Goal: Task Accomplishment & Management: Manage account settings

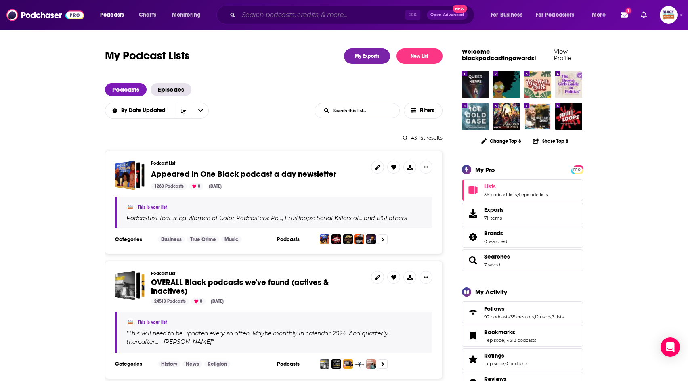
click at [339, 18] on input "Search podcasts, credits, & more..." at bounding box center [322, 14] width 167 height 13
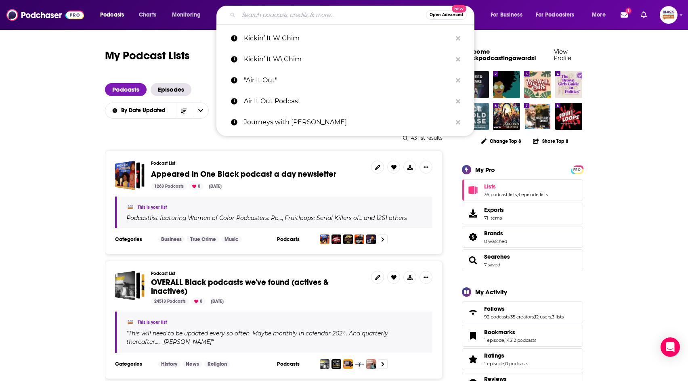
paste input "Loving Me Before I Love You"
type input "Loving Me Before I Love You"
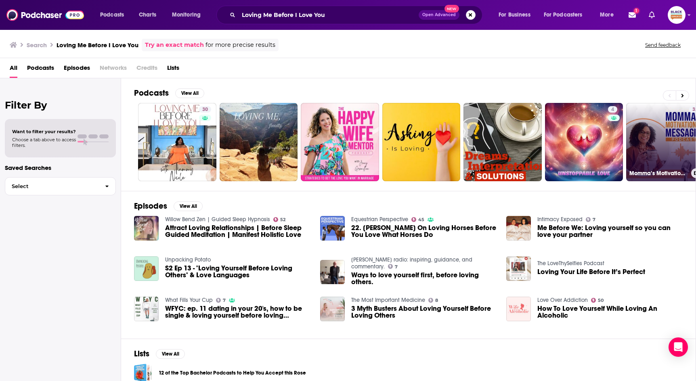
click at [694, 172] on icon at bounding box center [696, 173] width 4 height 4
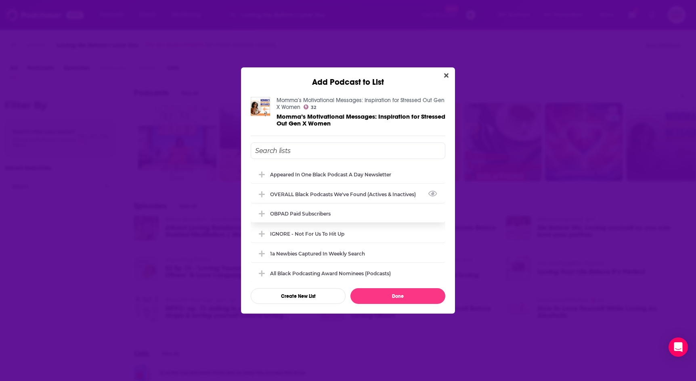
drag, startPoint x: 340, startPoint y: 197, endPoint x: 343, endPoint y: 207, distance: 10.6
click at [339, 197] on div "OVERALL Black podcasts we've found (actives & inactives)" at bounding box center [348, 194] width 195 height 18
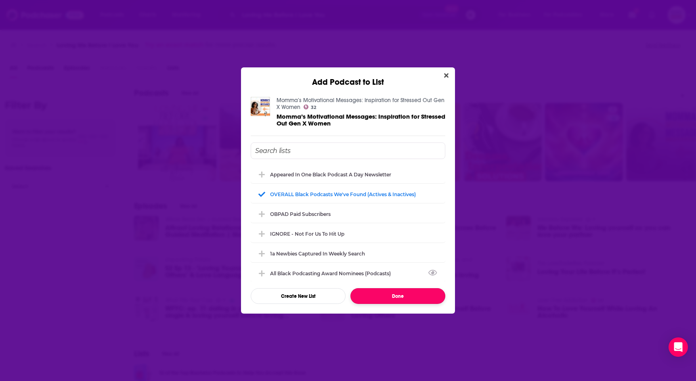
drag, startPoint x: 404, startPoint y: 301, endPoint x: 398, endPoint y: 290, distance: 12.1
click at [404, 301] on button "Done" at bounding box center [398, 296] width 95 height 16
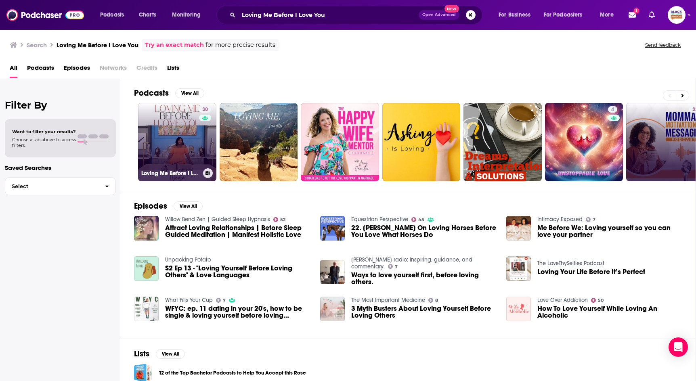
click at [209, 172] on icon at bounding box center [208, 173] width 4 height 4
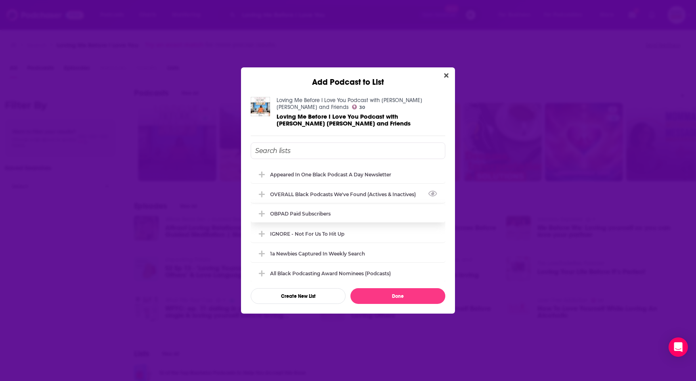
drag, startPoint x: 305, startPoint y: 194, endPoint x: 344, endPoint y: 221, distance: 47.3
click at [306, 194] on div "OVERALL Black podcasts we've found (actives & inactives)" at bounding box center [345, 194] width 151 height 6
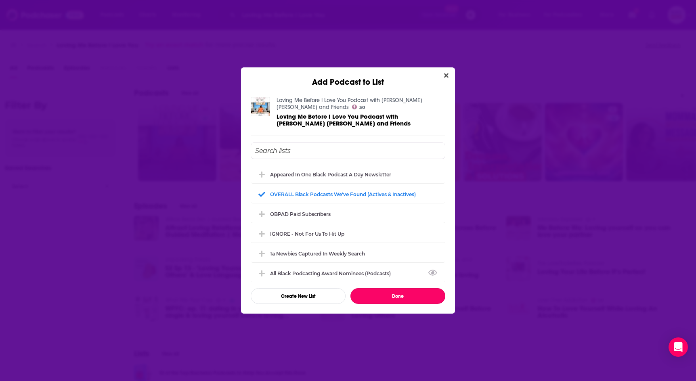
drag, startPoint x: 406, startPoint y: 298, endPoint x: 410, endPoint y: 294, distance: 6.0
click at [407, 298] on button "Done" at bounding box center [398, 296] width 95 height 16
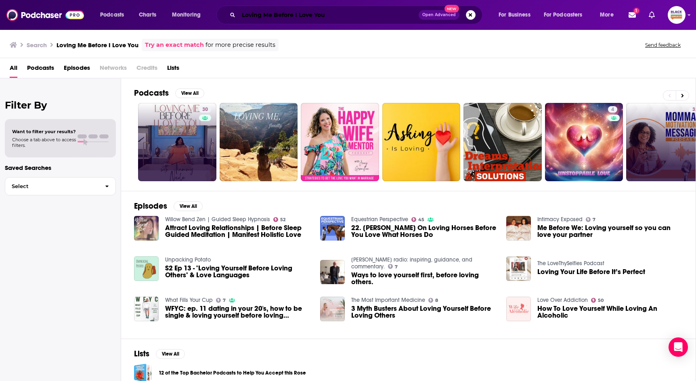
click at [349, 16] on input "Loving Me Before I Love You" at bounding box center [329, 14] width 180 height 13
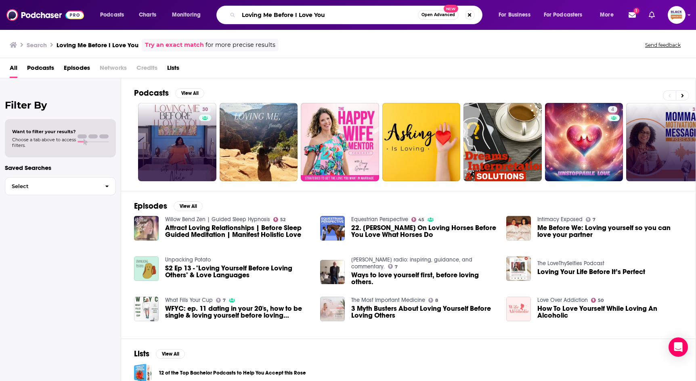
paste input "The Real LEVEL UP"
type input "The Real LEVEL UP"
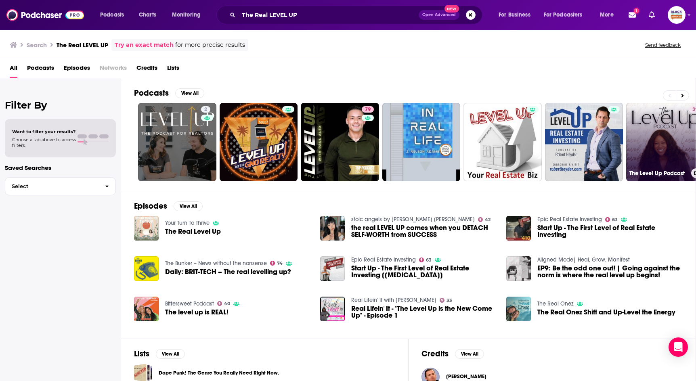
click at [694, 171] on button at bounding box center [697, 173] width 10 height 10
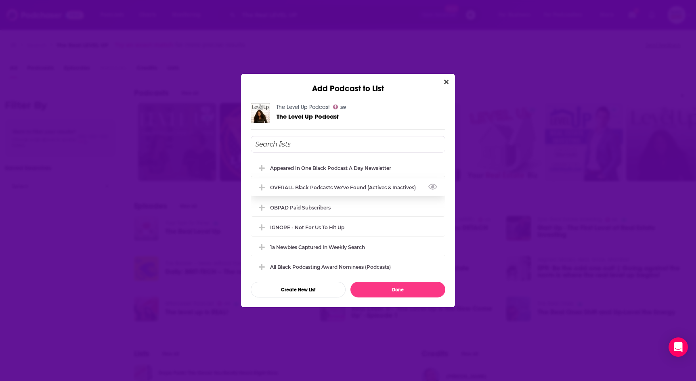
click at [367, 192] on div "OVERALL Black podcasts we've found (actives & inactives)" at bounding box center [348, 188] width 195 height 18
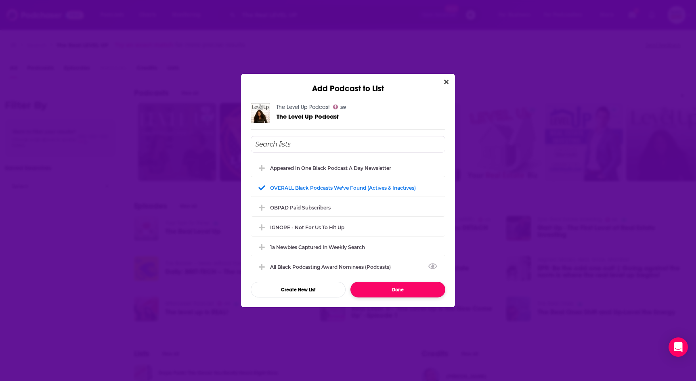
click at [412, 295] on button "Done" at bounding box center [398, 290] width 95 height 16
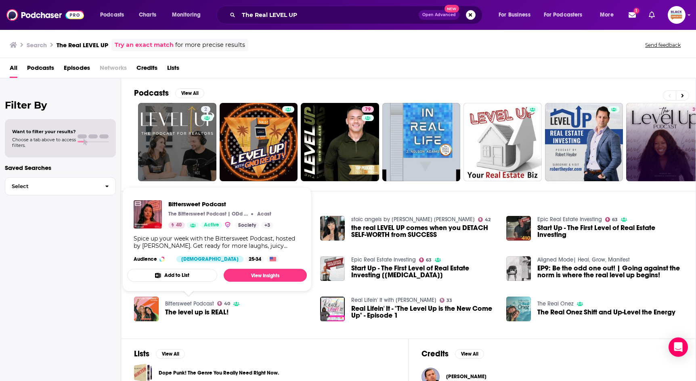
click at [180, 274] on button "Add to List" at bounding box center [172, 275] width 90 height 13
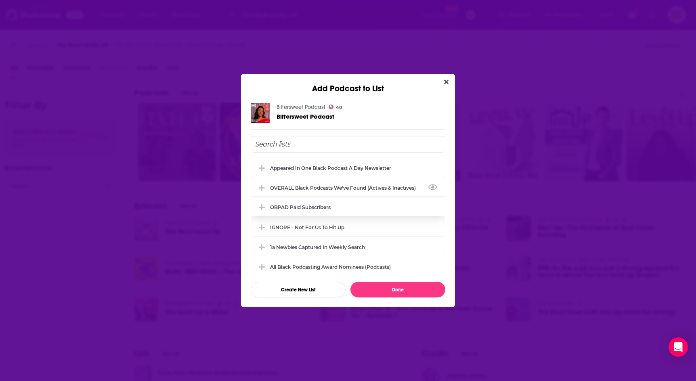
drag, startPoint x: 316, startPoint y: 192, endPoint x: 326, endPoint y: 209, distance: 19.5
click at [316, 191] on div "OVERALL Black podcasts we've found (actives & inactives)" at bounding box center [348, 188] width 195 height 18
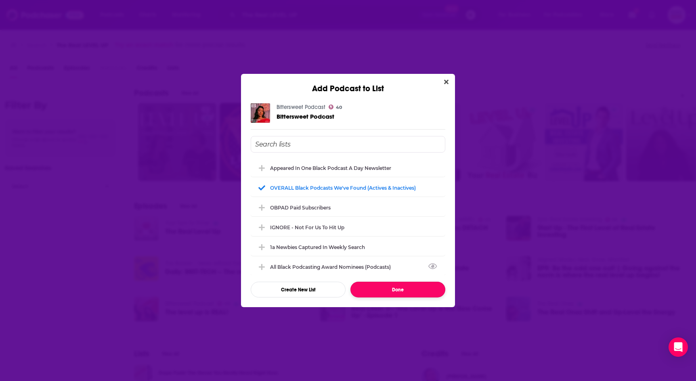
click at [399, 288] on button "Done" at bounding box center [398, 290] width 95 height 16
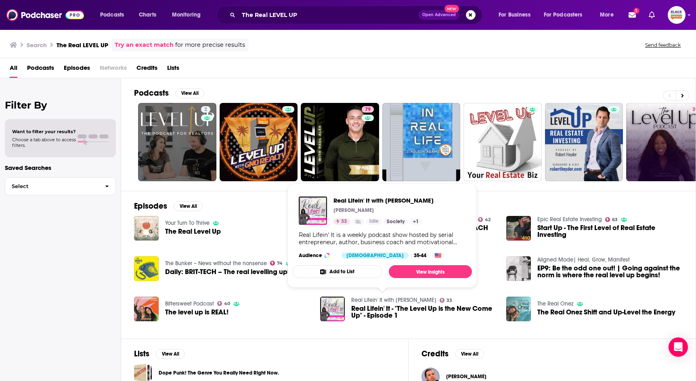
click at [358, 273] on button "Add to List" at bounding box center [337, 271] width 90 height 13
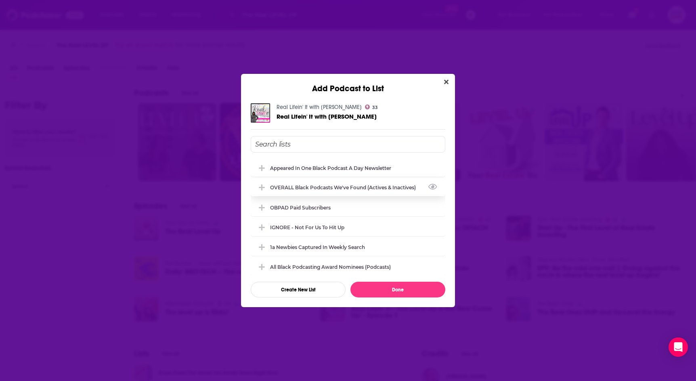
click at [347, 185] on div "OVERALL Black podcasts we've found (actives & inactives)" at bounding box center [345, 188] width 151 height 6
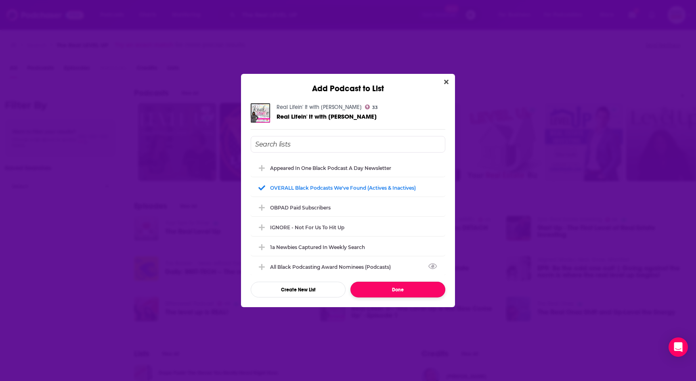
click at [388, 287] on button "Done" at bounding box center [398, 290] width 95 height 16
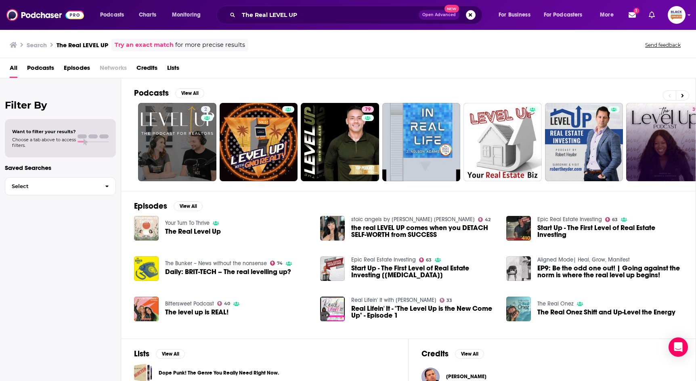
click at [164, 43] on link "Try an exact match" at bounding box center [144, 44] width 59 height 9
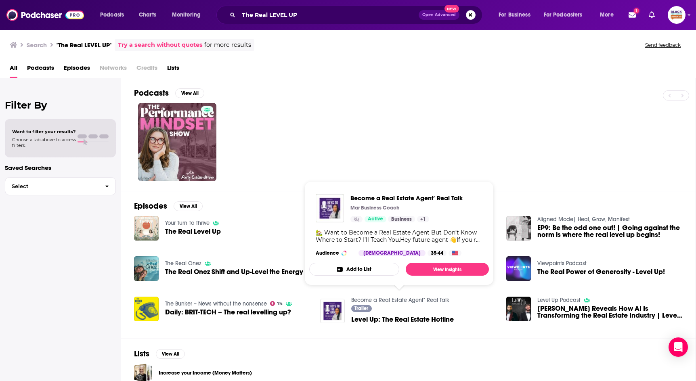
click at [386, 299] on link "Become a Real Estate Agent" Real Talk" at bounding box center [400, 300] width 98 height 7
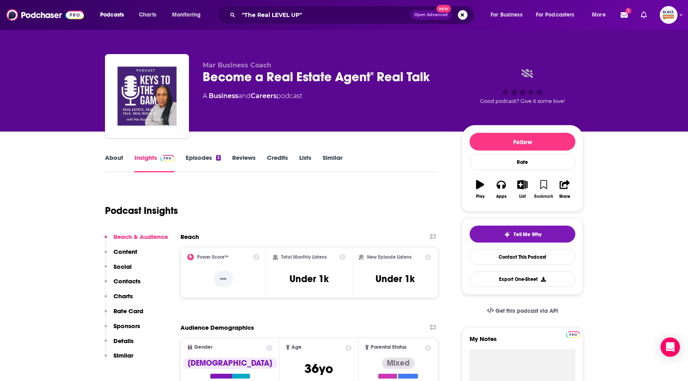
click at [549, 181] on button "Bookmark" at bounding box center [543, 189] width 21 height 29
click at [522, 189] on button "List" at bounding box center [522, 189] width 21 height 29
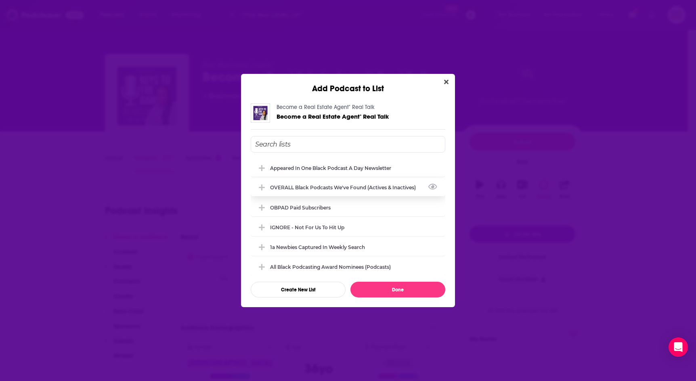
click at [363, 187] on div "OVERALL Black podcasts we've found (actives & inactives)" at bounding box center [345, 188] width 151 height 6
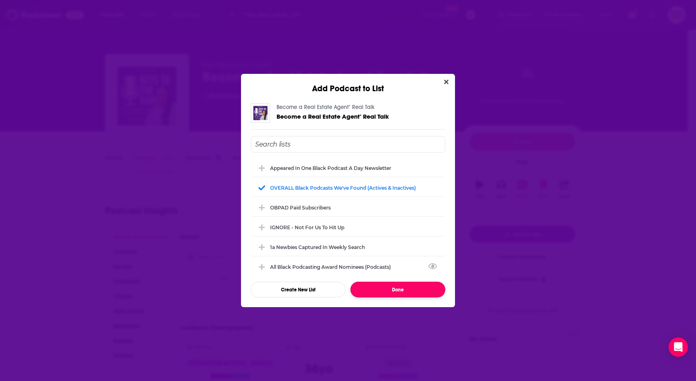
click at [389, 291] on button "Done" at bounding box center [398, 290] width 95 height 16
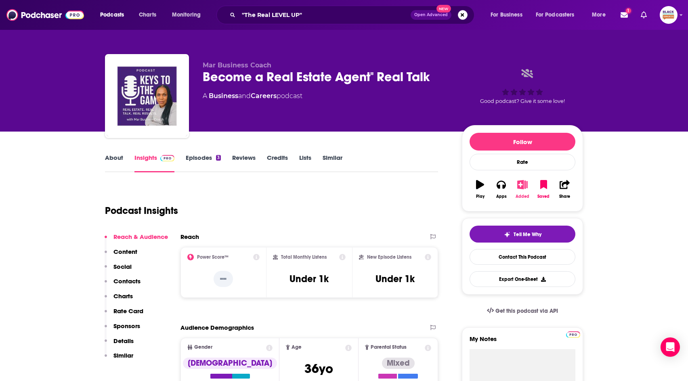
click at [522, 184] on icon "button" at bounding box center [523, 184] width 10 height 9
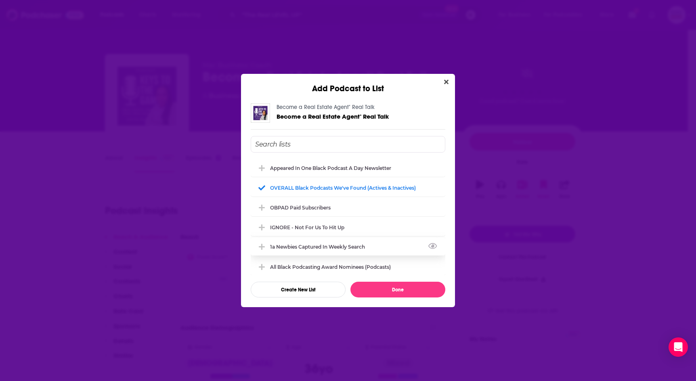
click at [351, 245] on div "1a Newbies captured in weekly search" at bounding box center [320, 247] width 100 height 6
click at [405, 287] on button "Done" at bounding box center [398, 290] width 95 height 16
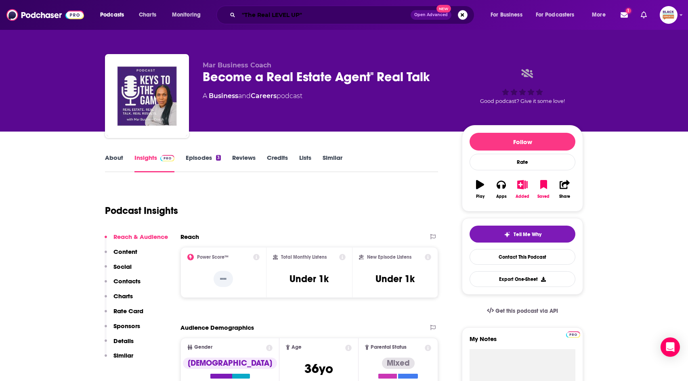
click at [333, 11] on input ""The Real LEVEL UP"" at bounding box center [325, 14] width 172 height 13
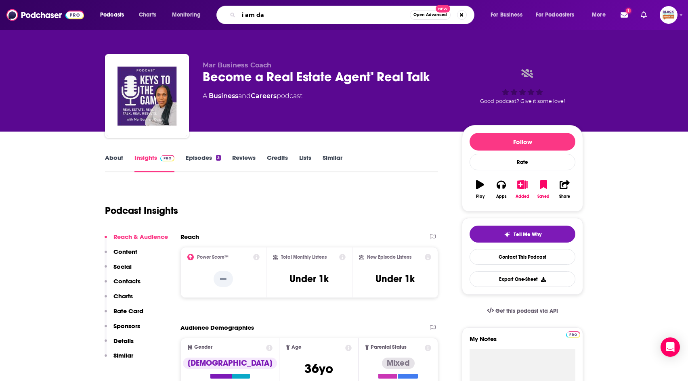
type input "i am dad"
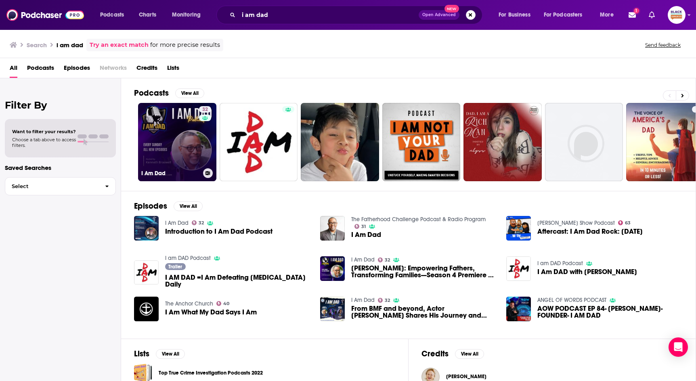
click at [208, 173] on icon at bounding box center [208, 173] width 4 height 4
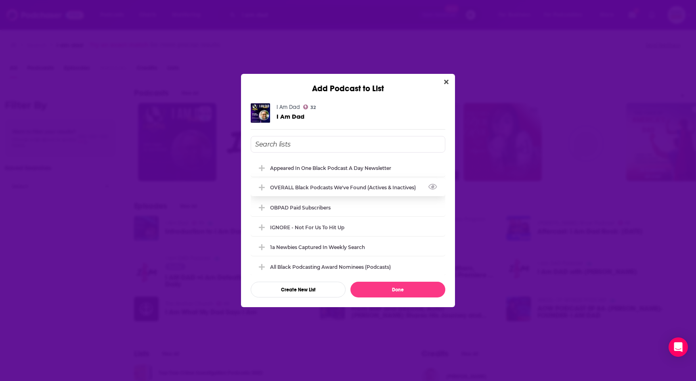
click at [316, 183] on div "OVERALL Black podcasts we've found (actives & inactives)" at bounding box center [348, 188] width 195 height 18
click at [410, 278] on div "Appeared in One Black podcast a day newsletter OVERALL Black podcasts we've fou…" at bounding box center [348, 217] width 195 height 162
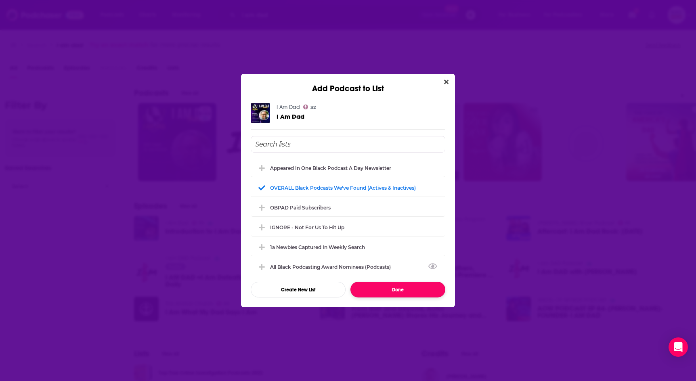
click at [412, 287] on button "Done" at bounding box center [398, 290] width 95 height 16
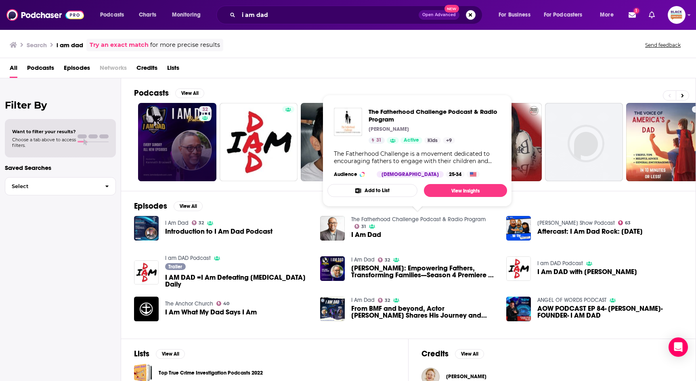
click at [386, 187] on button "Add to List" at bounding box center [373, 190] width 90 height 13
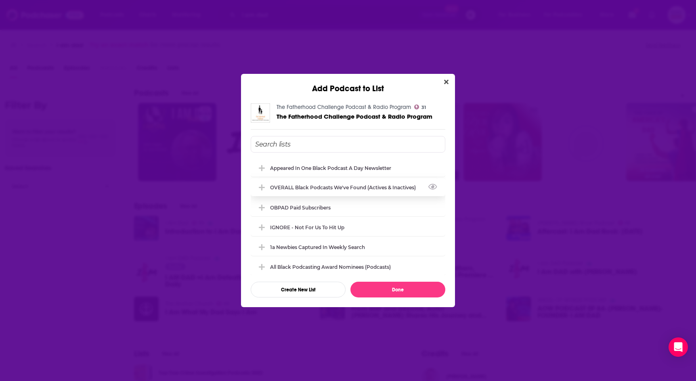
click at [412, 187] on div "OVERALL Black podcasts we've found (actives & inactives)" at bounding box center [345, 188] width 151 height 6
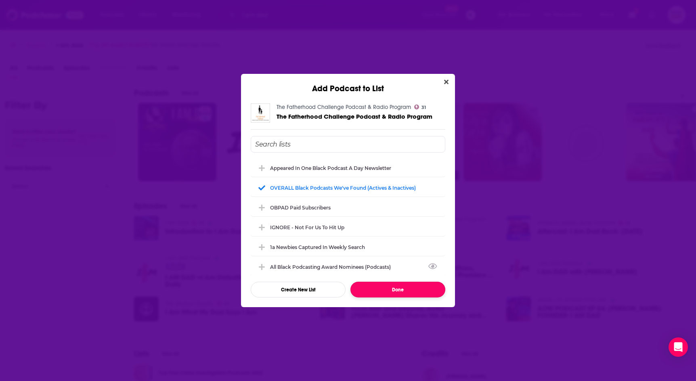
click at [406, 288] on button "Done" at bounding box center [398, 290] width 95 height 16
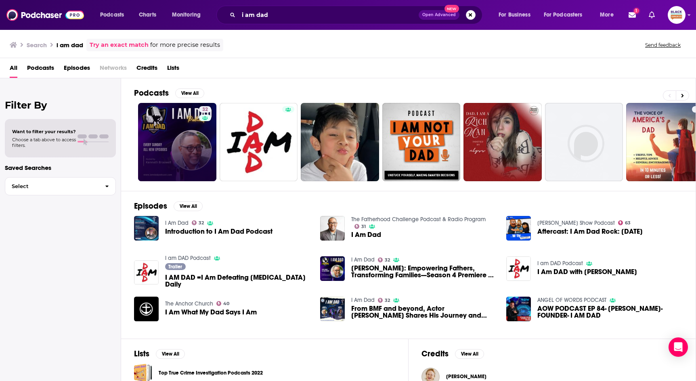
click at [131, 43] on link "Try an exact match" at bounding box center [119, 44] width 59 height 9
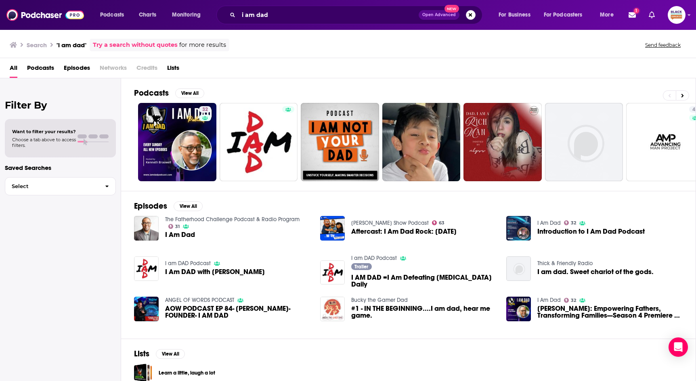
click at [211, 297] on link "ANGEL OF WORDS PODCAST" at bounding box center [199, 300] width 69 height 7
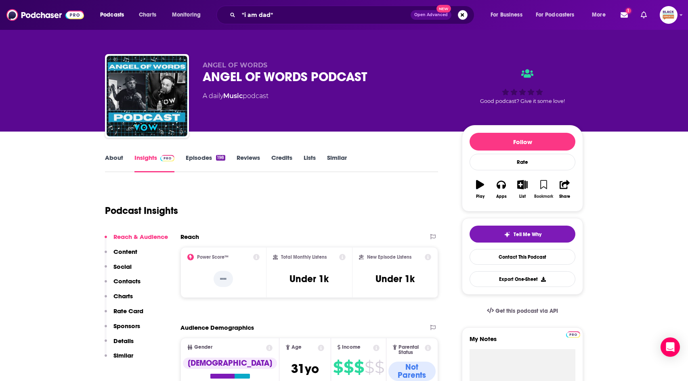
click at [548, 183] on button "Bookmark" at bounding box center [543, 189] width 21 height 29
click at [531, 185] on button "List" at bounding box center [522, 189] width 21 height 29
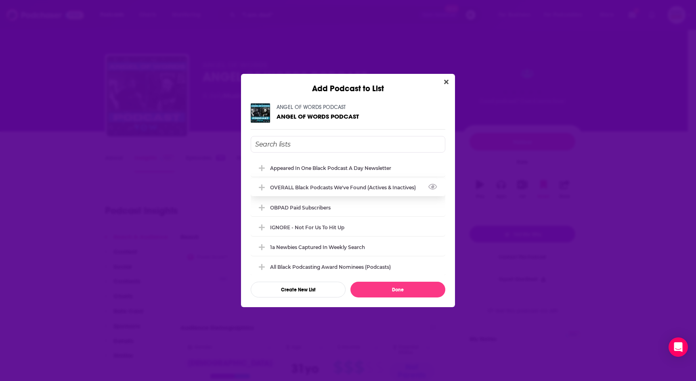
click at [368, 187] on div "OVERALL Black podcasts we've found (actives & inactives)" at bounding box center [345, 188] width 151 height 6
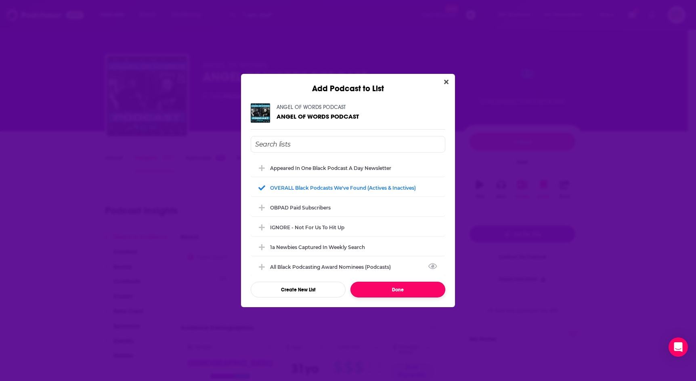
click at [399, 288] on button "Done" at bounding box center [398, 290] width 95 height 16
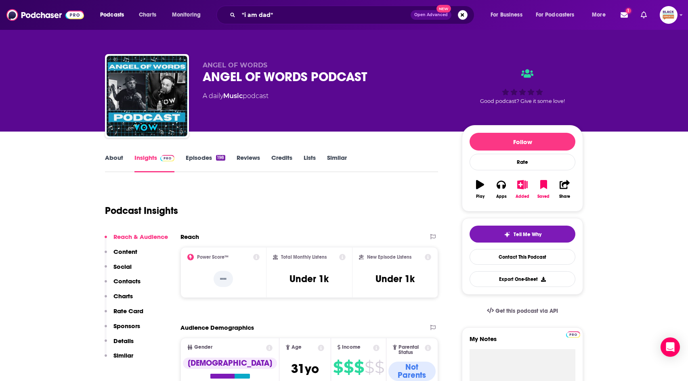
click at [332, 158] on link "Similar" at bounding box center [337, 163] width 20 height 19
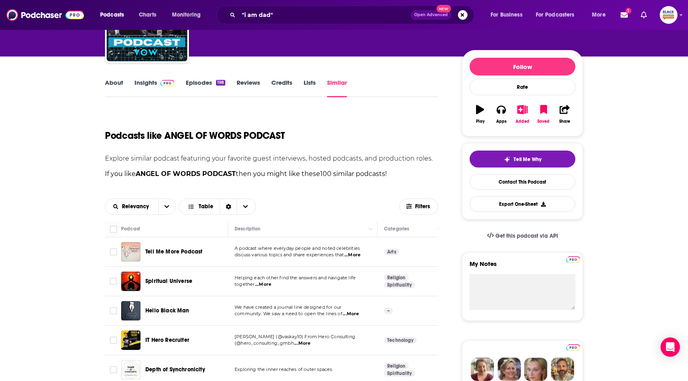
scroll to position [147, 0]
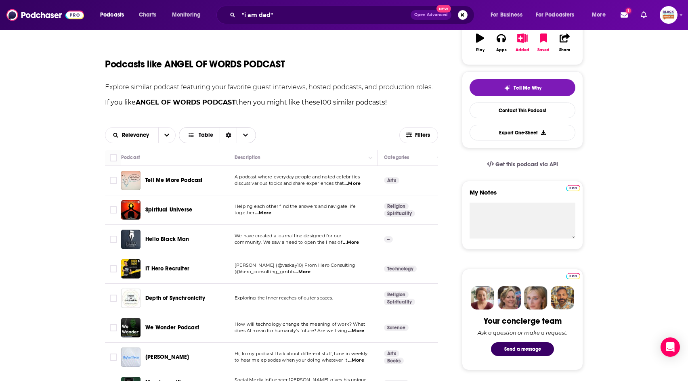
click at [212, 136] on span "Table" at bounding box center [200, 135] width 39 height 14
click at [211, 164] on span "Gallery" at bounding box center [222, 163] width 55 height 4
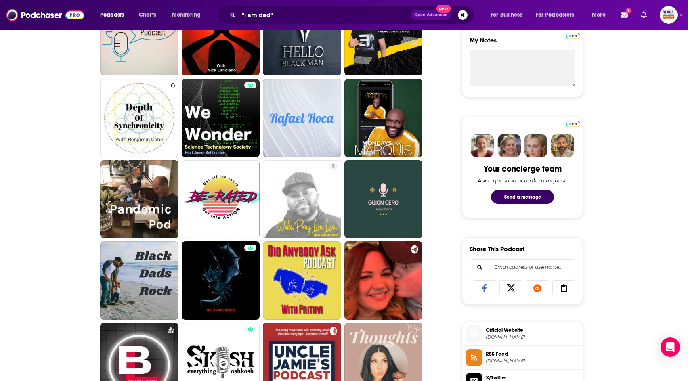
scroll to position [321, 0]
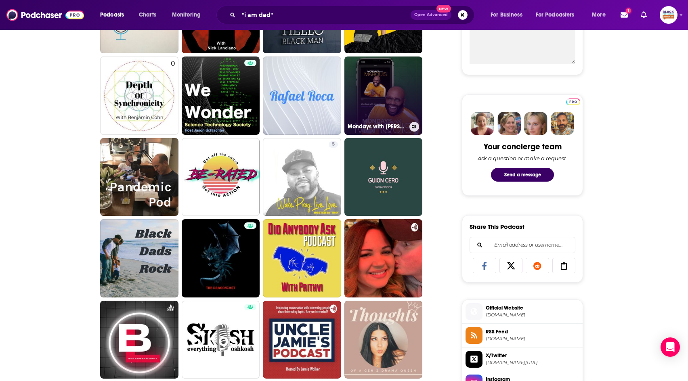
click at [415, 126] on icon at bounding box center [414, 127] width 4 height 4
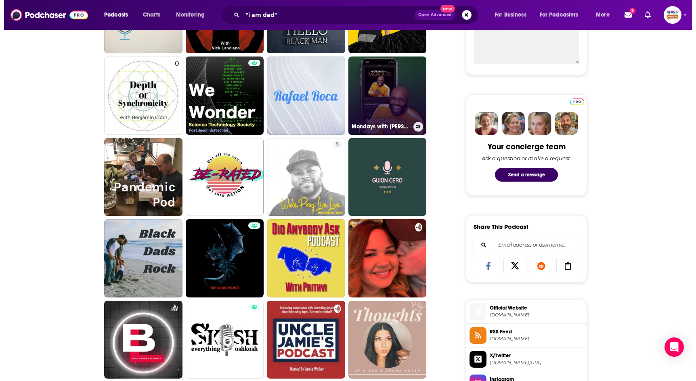
scroll to position [0, 0]
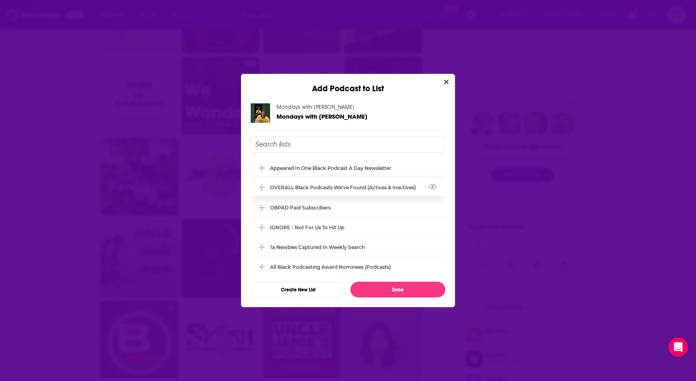
click at [354, 187] on div "OVERALL Black podcasts we've found (actives & inactives)" at bounding box center [345, 188] width 151 height 6
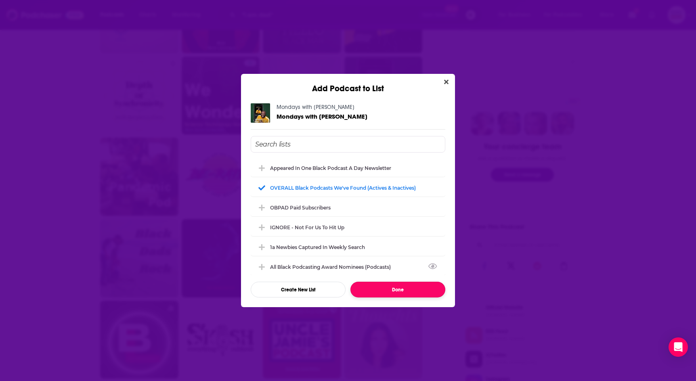
click at [409, 292] on button "Done" at bounding box center [398, 290] width 95 height 16
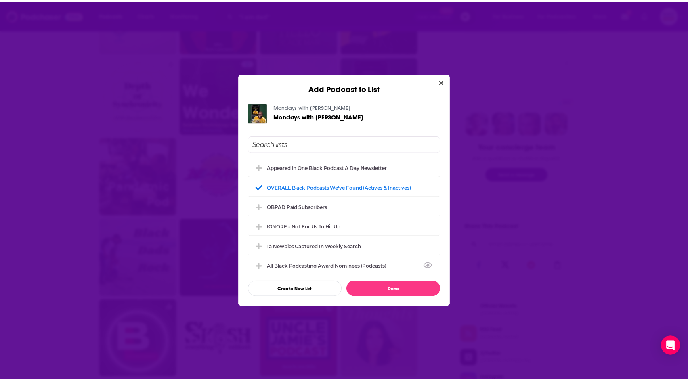
scroll to position [321, 0]
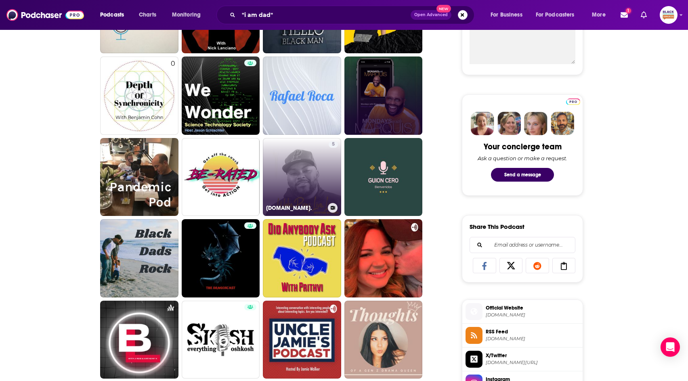
click at [332, 209] on icon at bounding box center [333, 208] width 4 height 4
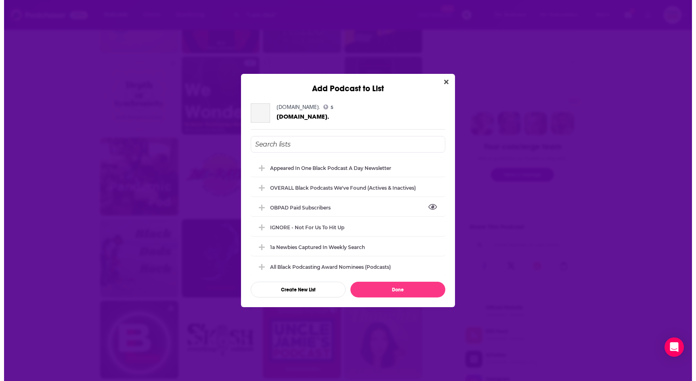
scroll to position [0, 0]
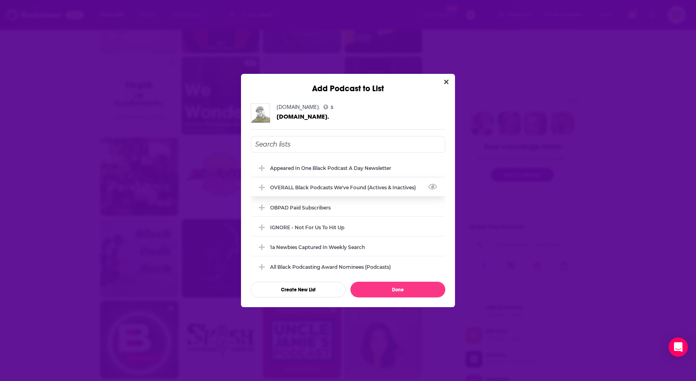
click at [341, 191] on div "OVERALL Black podcasts we've found (actives & inactives)" at bounding box center [348, 188] width 195 height 18
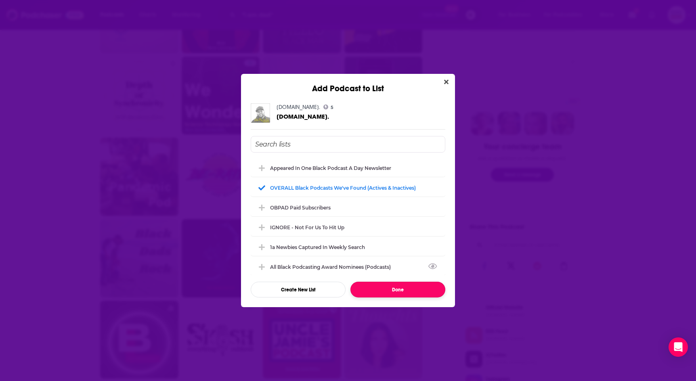
click at [391, 291] on button "Done" at bounding box center [398, 290] width 95 height 16
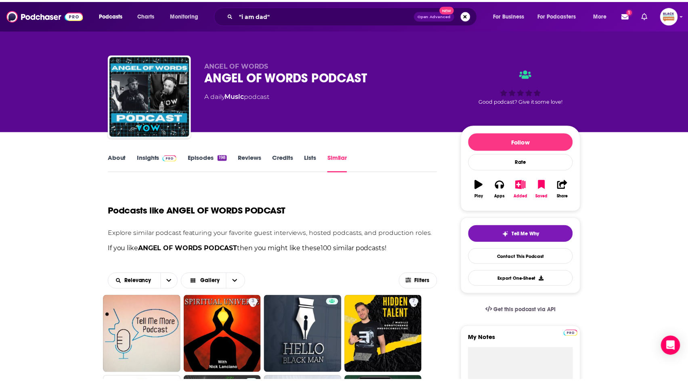
scroll to position [321, 0]
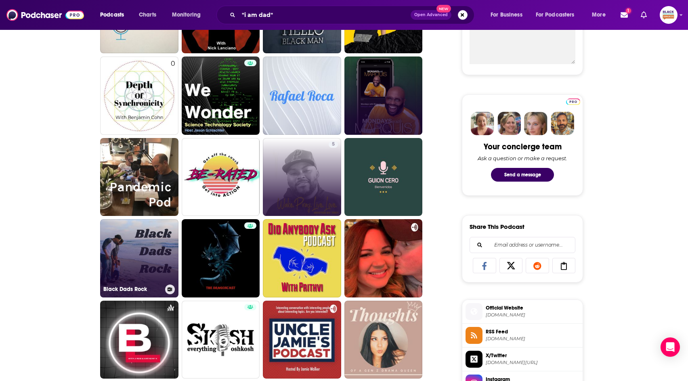
click at [167, 290] on button at bounding box center [170, 290] width 10 height 10
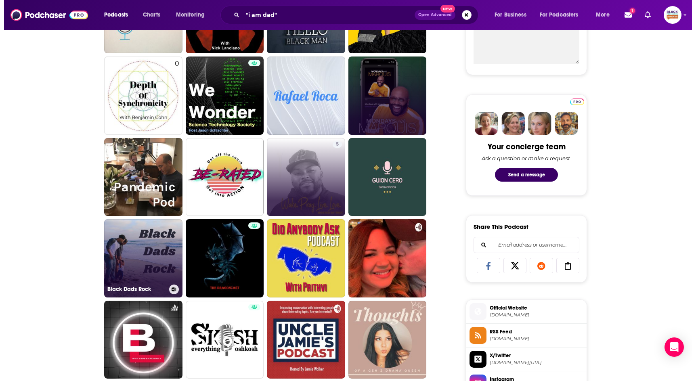
scroll to position [0, 0]
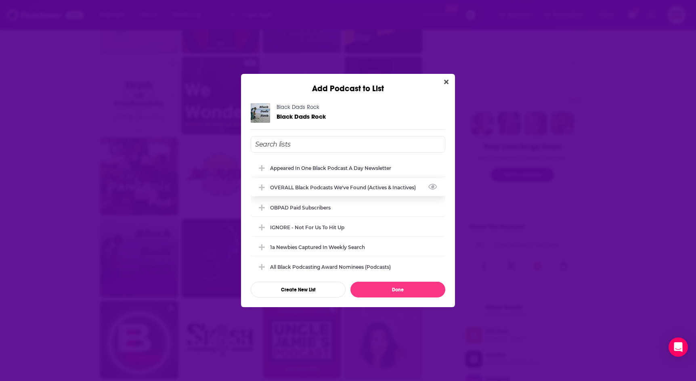
click at [349, 187] on div "OVERALL Black podcasts we've found (actives & inactives)" at bounding box center [345, 188] width 151 height 6
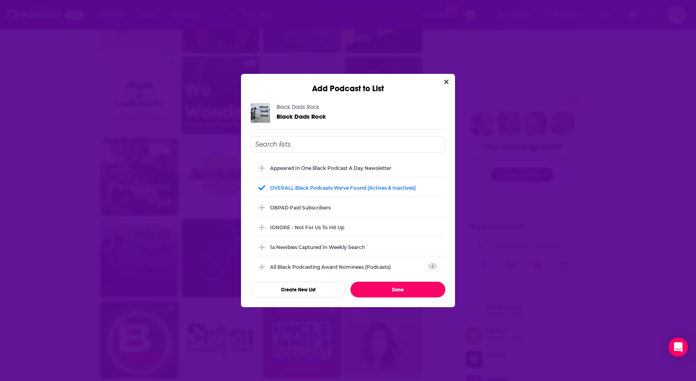
click at [409, 289] on button "Done" at bounding box center [398, 290] width 95 height 16
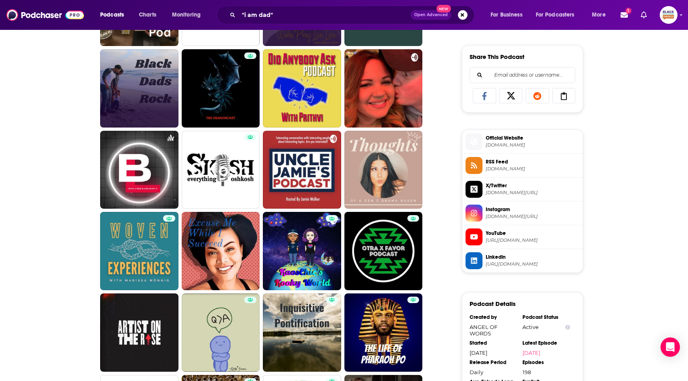
scroll to position [506, 0]
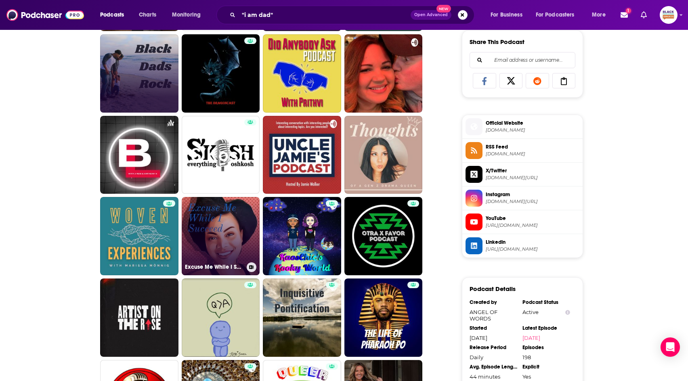
click at [251, 268] on icon at bounding box center [251, 267] width 4 height 4
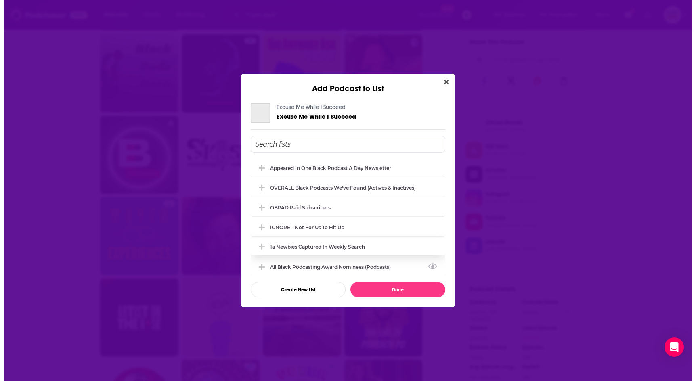
scroll to position [0, 0]
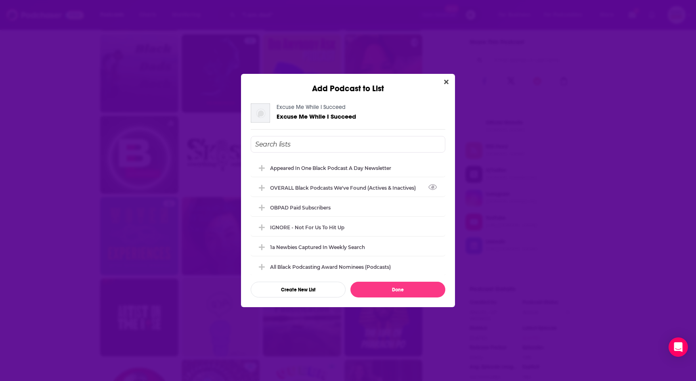
drag, startPoint x: 344, startPoint y: 187, endPoint x: 351, endPoint y: 198, distance: 12.2
click at [345, 187] on div "OVERALL Black podcasts we've found (actives & inactives)" at bounding box center [345, 188] width 151 height 6
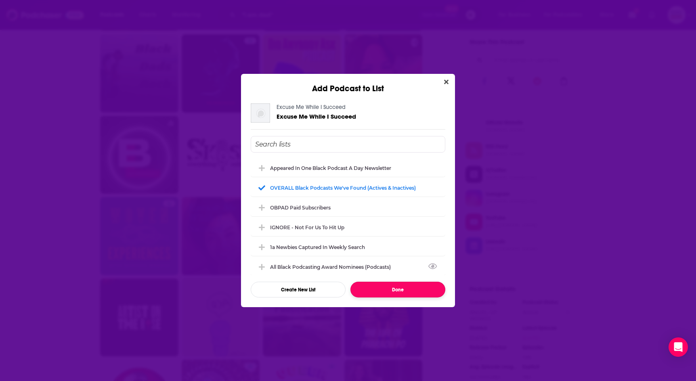
click at [412, 294] on button "Done" at bounding box center [398, 290] width 95 height 16
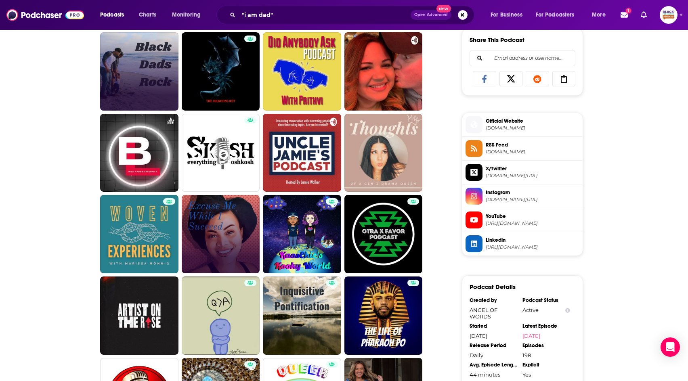
scroll to position [508, 0]
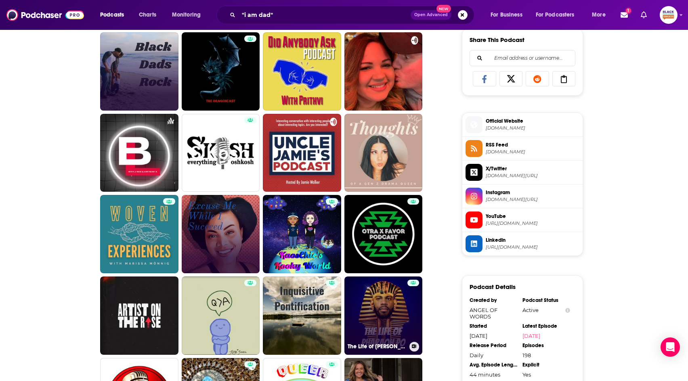
click at [413, 347] on icon at bounding box center [414, 347] width 4 height 4
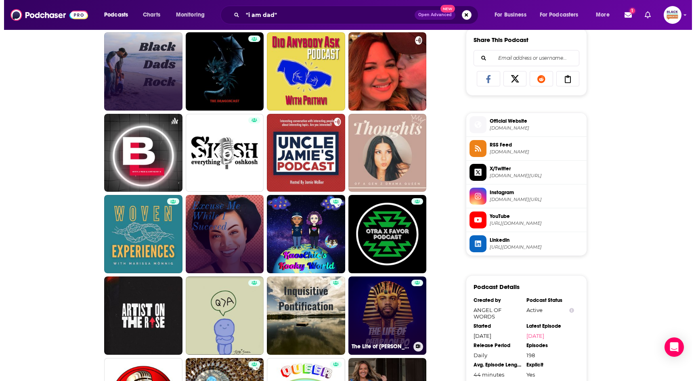
scroll to position [0, 0]
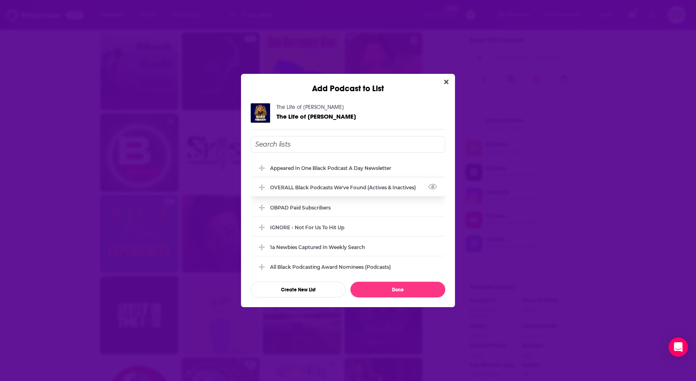
click at [366, 191] on div "OVERALL Black podcasts we've found (actives & inactives)" at bounding box center [348, 188] width 195 height 18
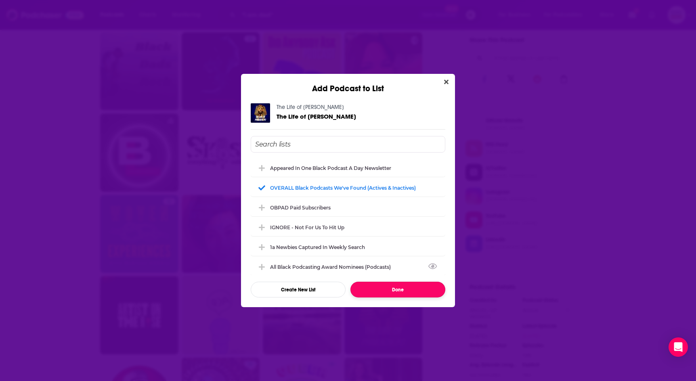
click at [402, 290] on button "Done" at bounding box center [398, 290] width 95 height 16
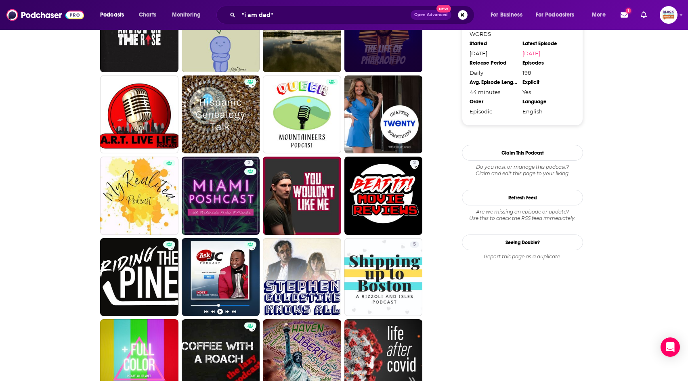
scroll to position [826, 0]
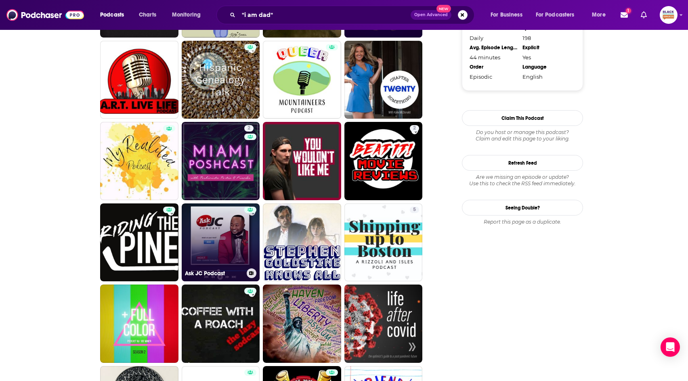
click at [250, 273] on icon at bounding box center [251, 273] width 4 height 4
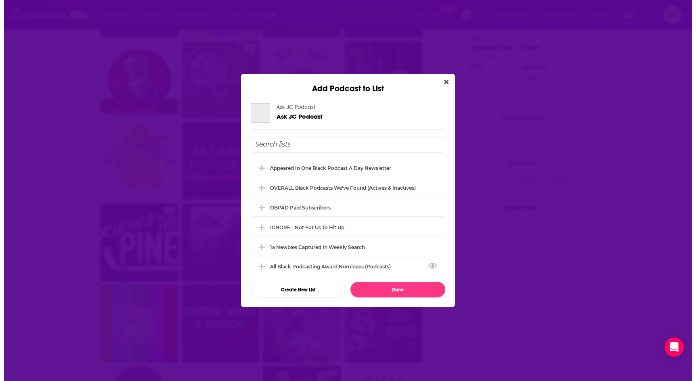
scroll to position [0, 0]
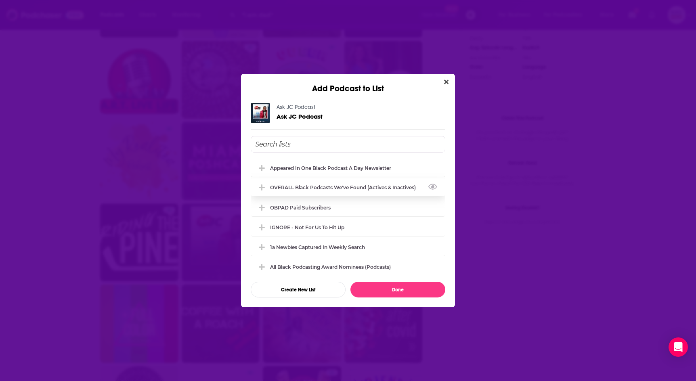
click at [348, 196] on div "Appeared in One Black podcast a day newsletter OVERALL Black podcasts we've fou…" at bounding box center [348, 217] width 195 height 116
click at [349, 193] on div "OVERALL Black podcasts we've found (actives & inactives)" at bounding box center [348, 188] width 195 height 18
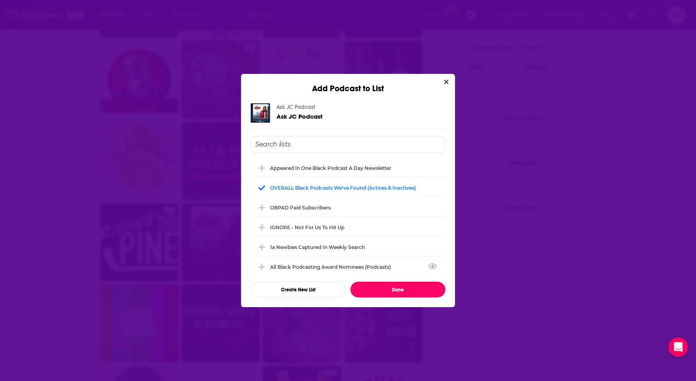
drag, startPoint x: 398, startPoint y: 287, endPoint x: 432, endPoint y: 298, distance: 36.5
click at [401, 287] on button "Done" at bounding box center [398, 290] width 95 height 16
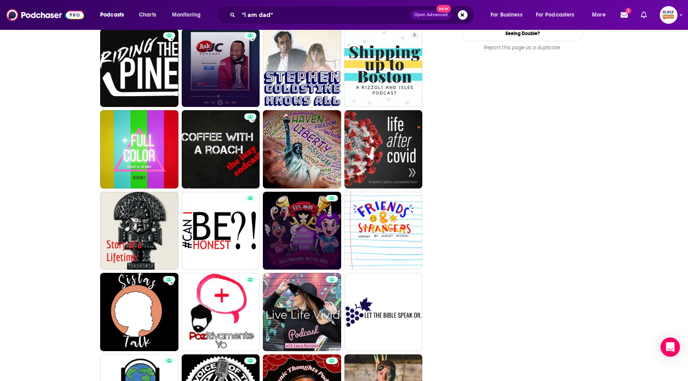
scroll to position [1000, 0]
click at [332, 261] on icon at bounding box center [333, 262] width 4 height 4
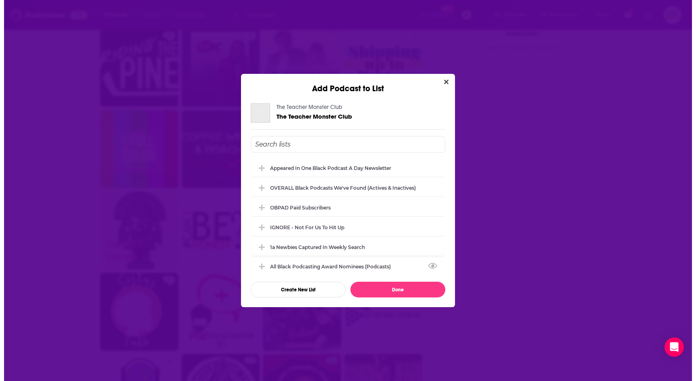
scroll to position [0, 0]
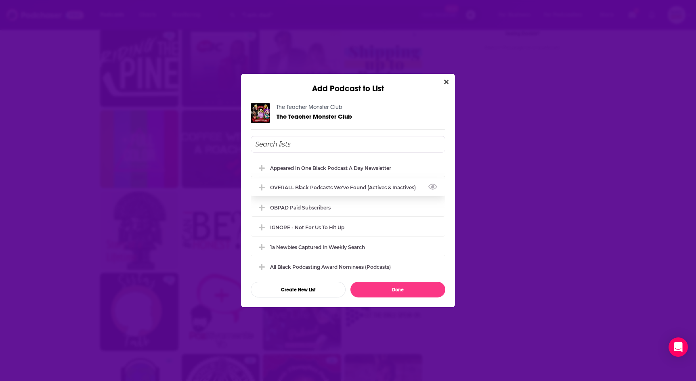
click at [339, 194] on div "OVERALL Black podcasts we've found (actives & inactives)" at bounding box center [348, 188] width 195 height 18
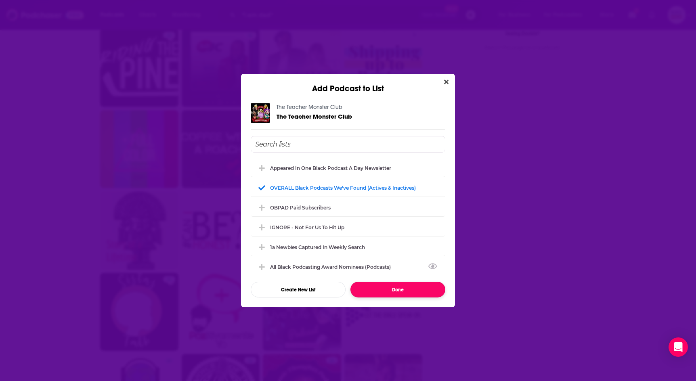
click at [400, 285] on button "Done" at bounding box center [398, 290] width 95 height 16
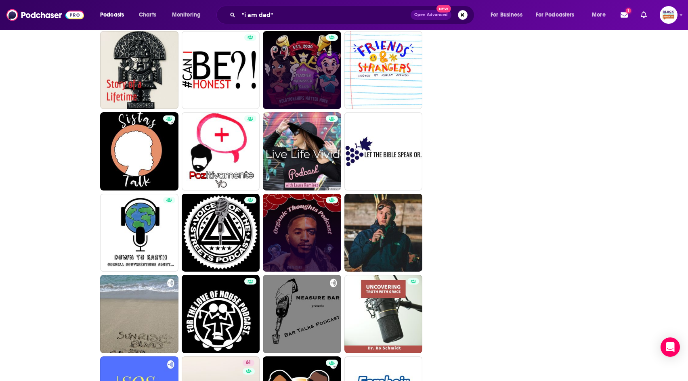
scroll to position [1161, 0]
click at [330, 265] on button at bounding box center [333, 264] width 10 height 10
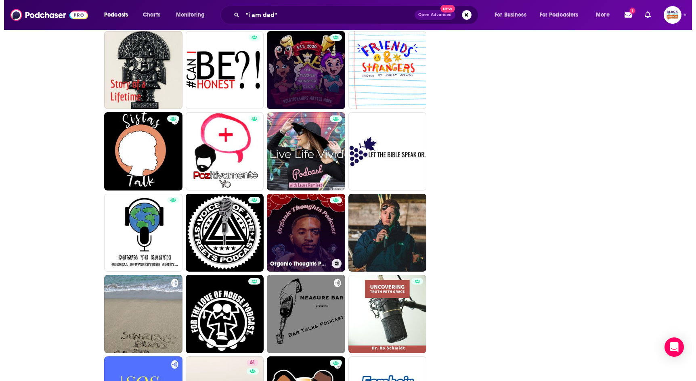
scroll to position [0, 0]
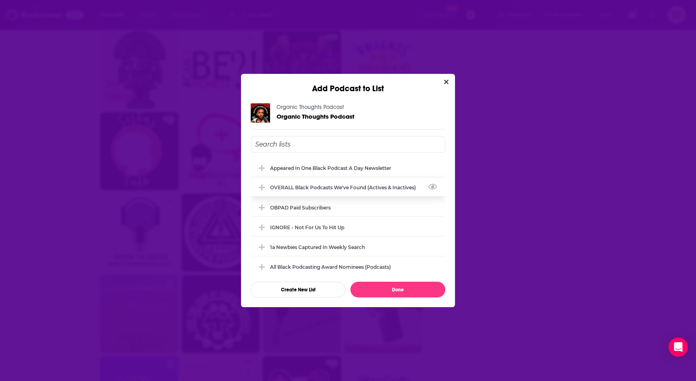
click at [316, 183] on div "OVERALL Black podcasts we've found (actives & inactives)" at bounding box center [348, 188] width 195 height 18
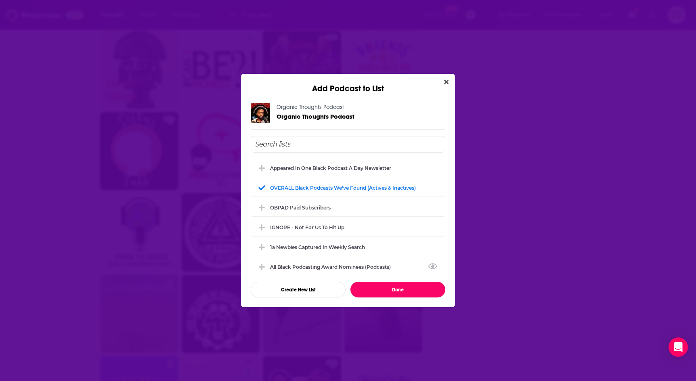
drag, startPoint x: 382, startPoint y: 288, endPoint x: 403, endPoint y: 292, distance: 21.4
click at [383, 288] on button "Done" at bounding box center [398, 290] width 95 height 16
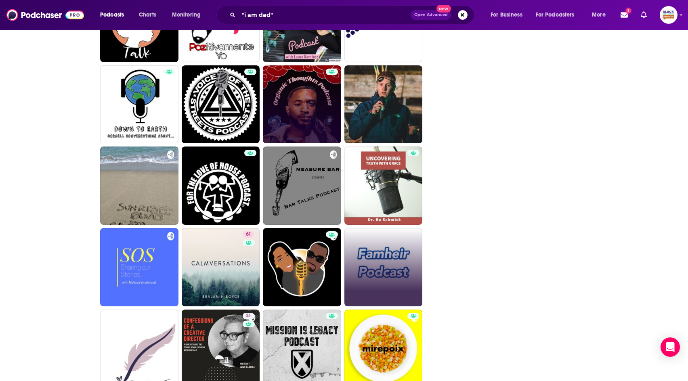
scroll to position [1290, 0]
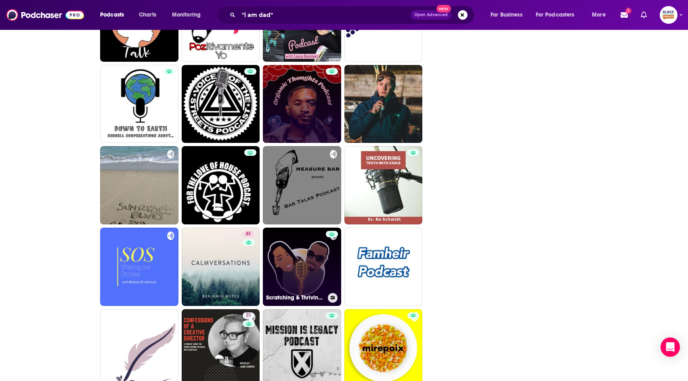
click at [334, 299] on icon at bounding box center [333, 298] width 4 height 4
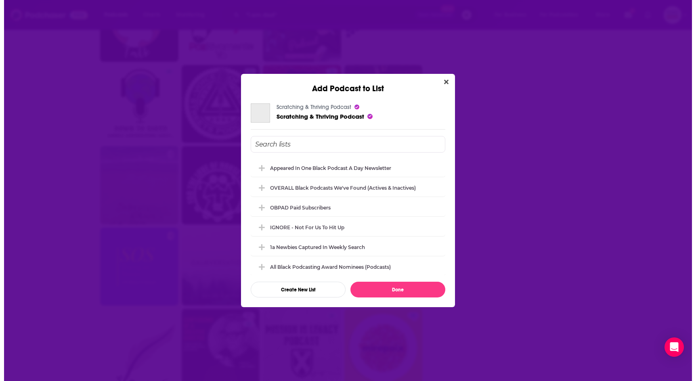
scroll to position [0, 0]
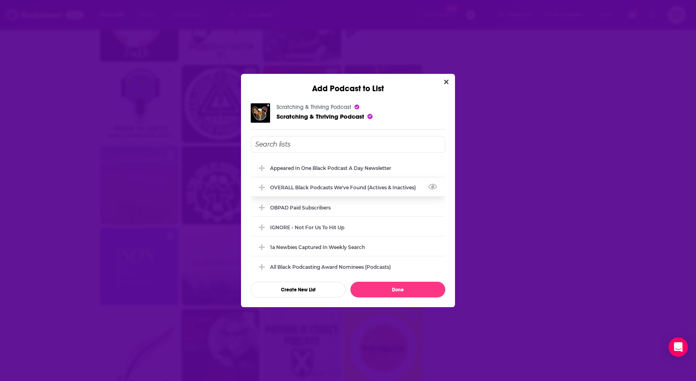
click at [320, 185] on div "OVERALL Black podcasts we've found (actives & inactives)" at bounding box center [345, 188] width 151 height 6
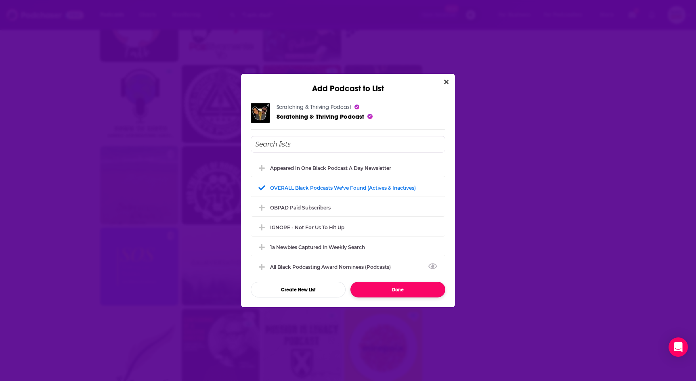
click at [391, 288] on button "Done" at bounding box center [398, 290] width 95 height 16
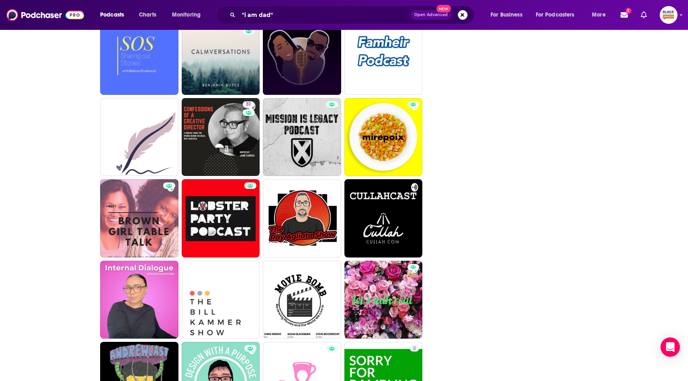
scroll to position [1575, 0]
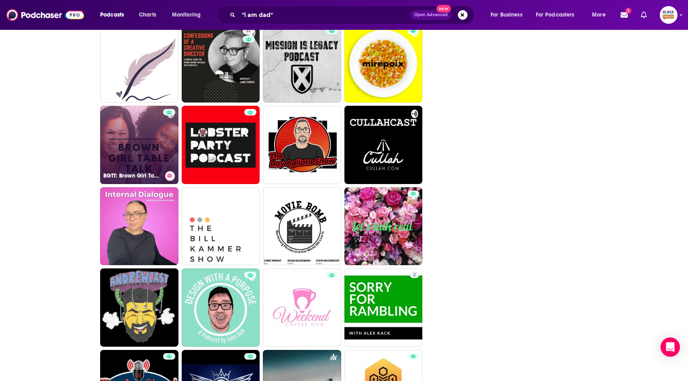
click at [170, 173] on button at bounding box center [170, 176] width 10 height 10
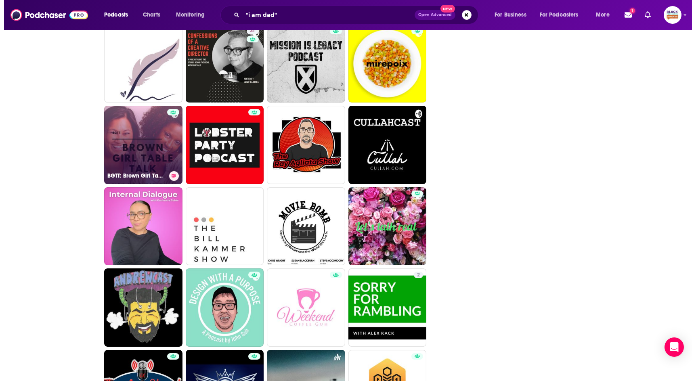
scroll to position [0, 0]
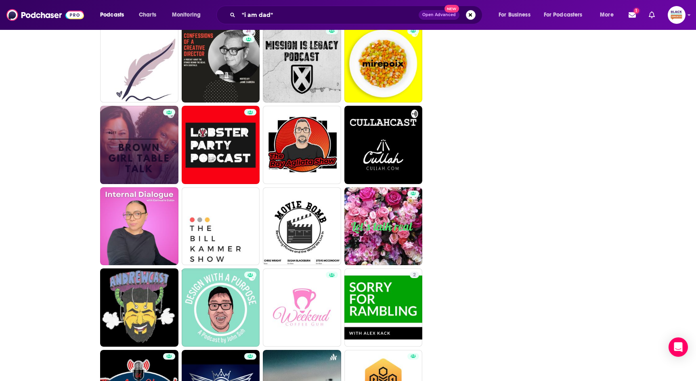
click at [52, 196] on div "Add Podcast to List BGTT: Brown Girl Table Talk BGTT: Brown Girl Table Talk App…" at bounding box center [348, 190] width 696 height 381
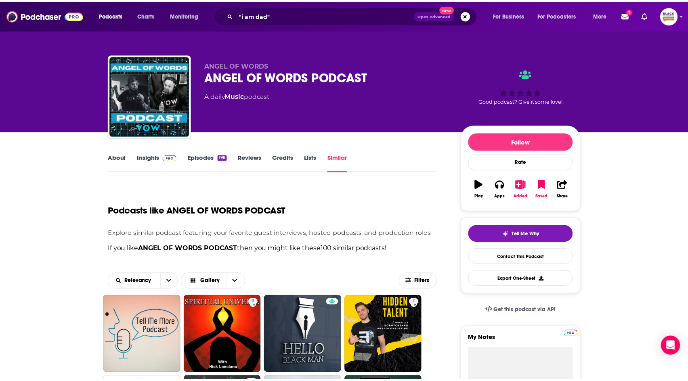
scroll to position [1575, 0]
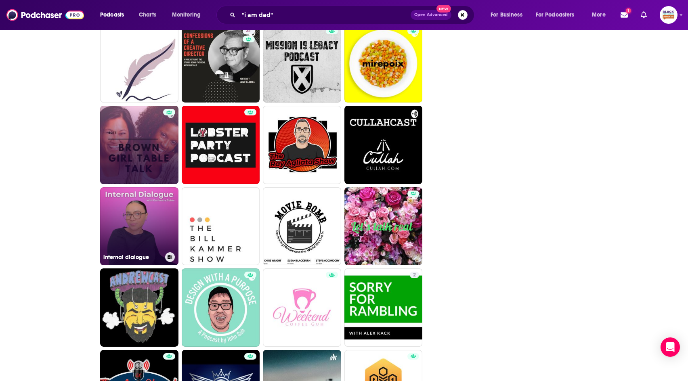
click at [171, 257] on icon at bounding box center [170, 257] width 4 height 4
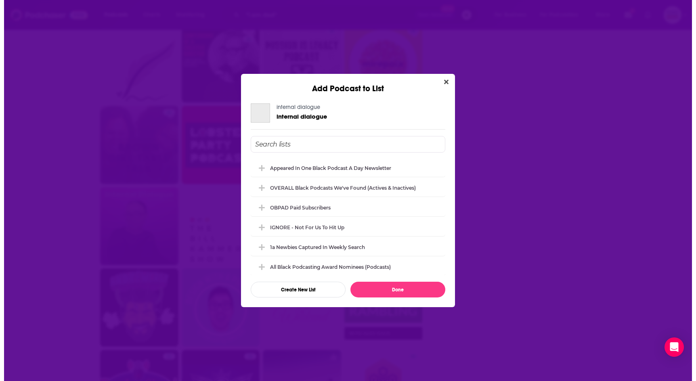
scroll to position [0, 0]
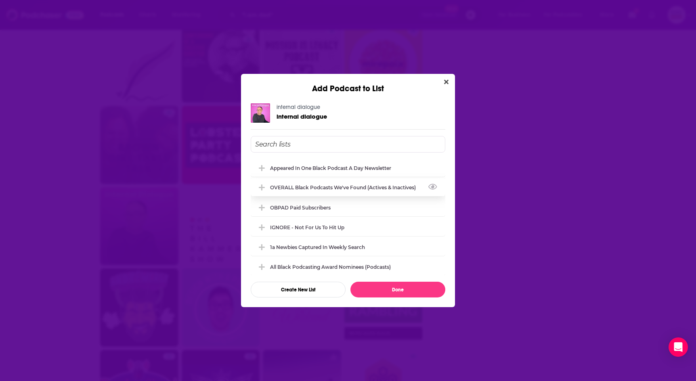
click at [282, 180] on div "OVERALL Black podcasts we've found (actives & inactives)" at bounding box center [348, 188] width 195 height 18
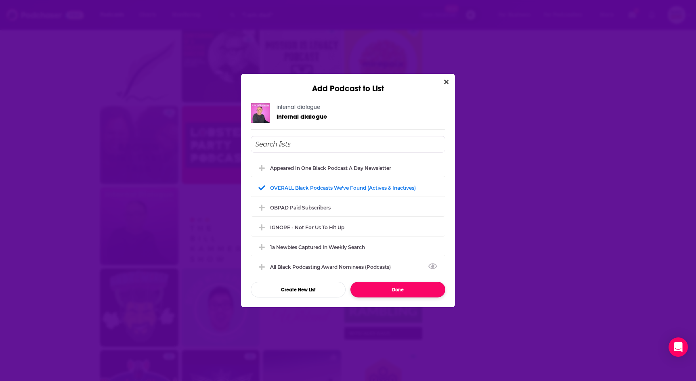
click at [420, 290] on button "Done" at bounding box center [398, 290] width 95 height 16
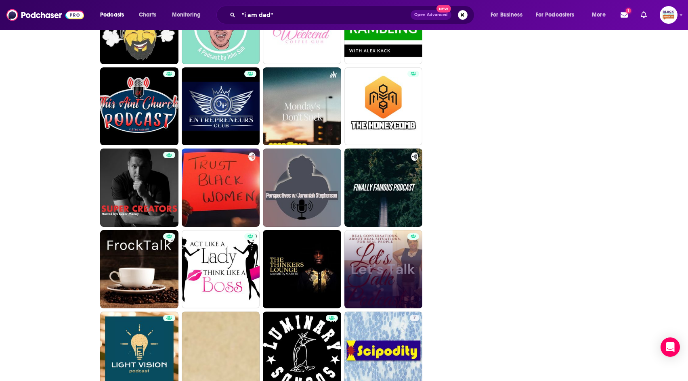
scroll to position [1860, 0]
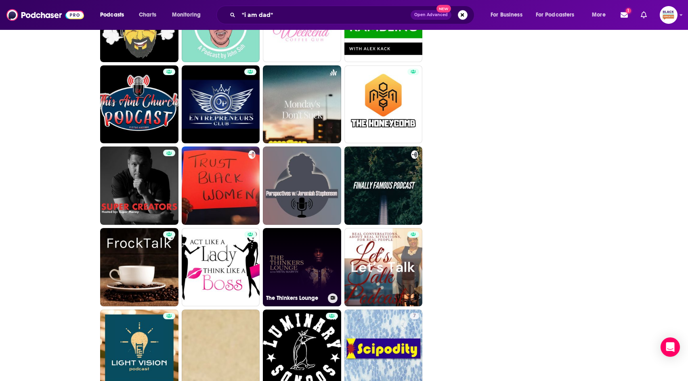
click at [330, 298] on button at bounding box center [333, 299] width 10 height 10
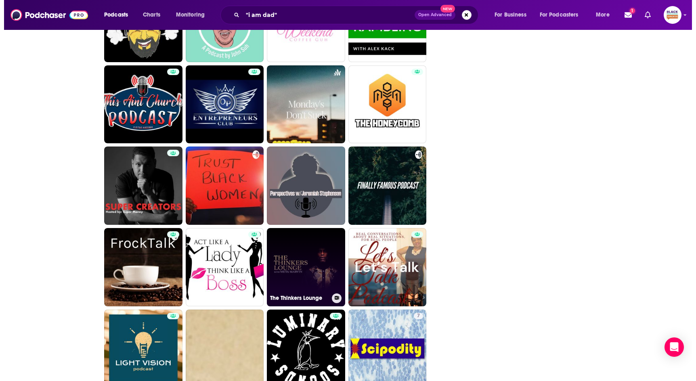
scroll to position [0, 0]
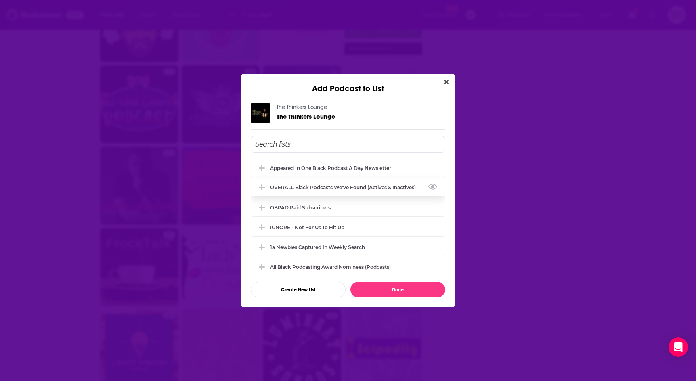
click at [372, 186] on div "OVERALL Black podcasts we've found (actives & inactives)" at bounding box center [345, 188] width 151 height 6
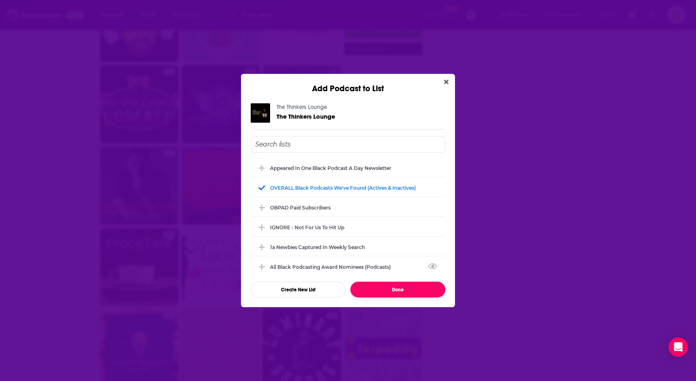
click at [387, 289] on button "Done" at bounding box center [398, 290] width 95 height 16
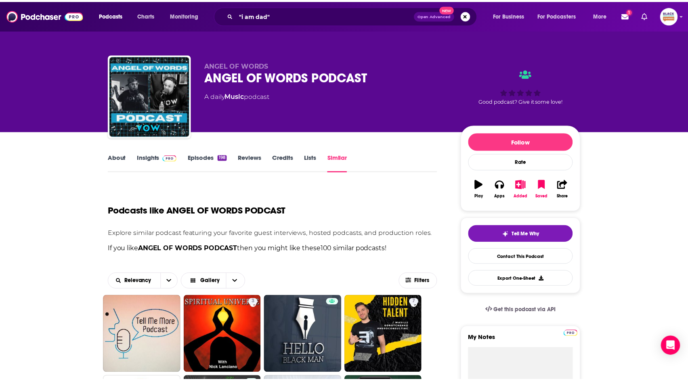
scroll to position [1860, 0]
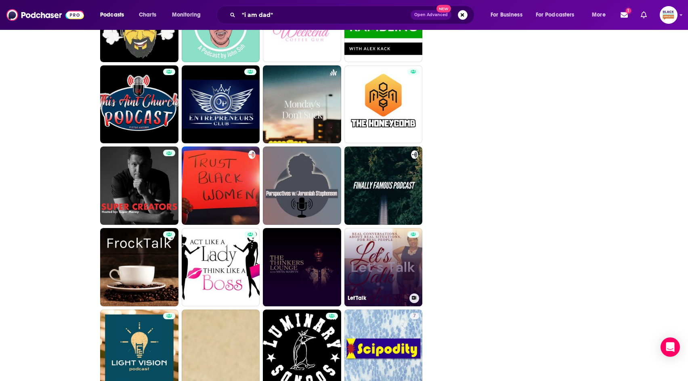
click at [412, 300] on button at bounding box center [415, 299] width 10 height 10
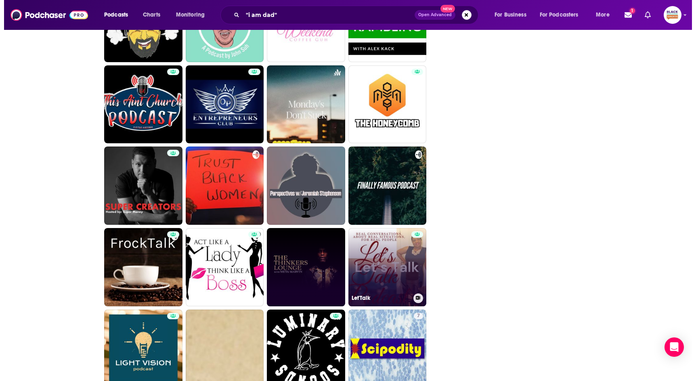
scroll to position [0, 0]
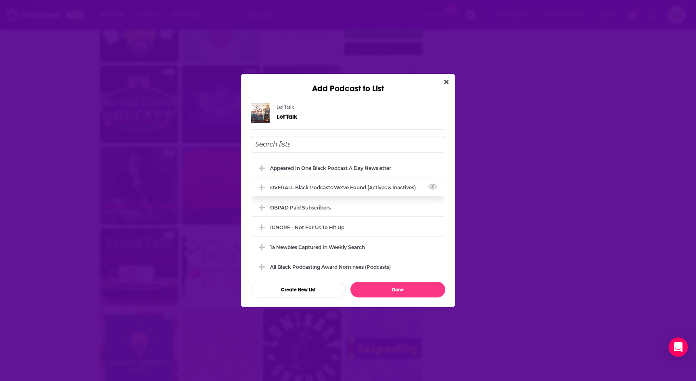
click at [368, 191] on div "OVERALL Black podcasts we've found (actives & inactives)" at bounding box center [348, 188] width 195 height 18
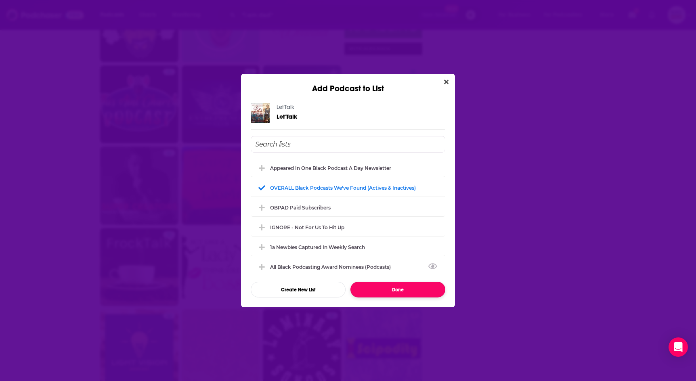
click at [389, 286] on button "Done" at bounding box center [398, 290] width 95 height 16
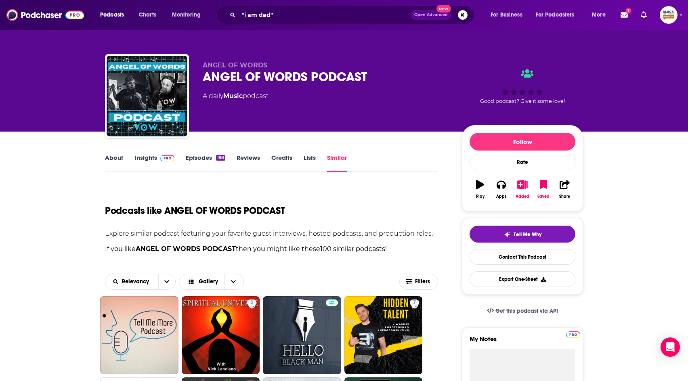
click at [115, 158] on link "About" at bounding box center [114, 163] width 18 height 19
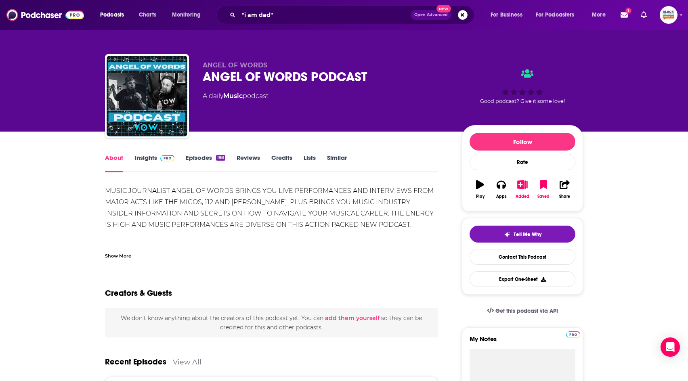
click at [210, 159] on link "Episodes 198" at bounding box center [206, 163] width 40 height 19
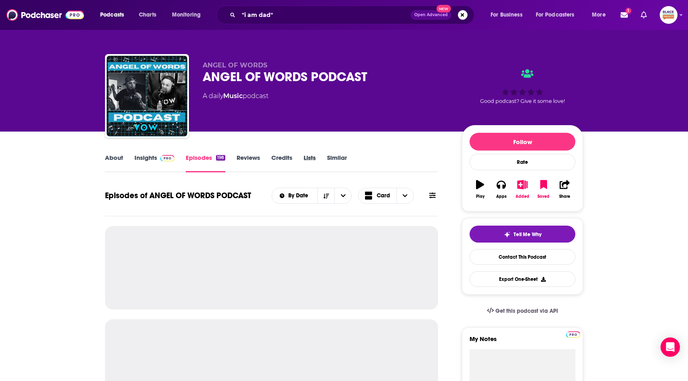
drag, startPoint x: 326, startPoint y: 159, endPoint x: 330, endPoint y: 160, distance: 4.1
click at [327, 159] on div "Lists" at bounding box center [315, 163] width 23 height 19
click at [338, 160] on link "Similar" at bounding box center [337, 163] width 20 height 19
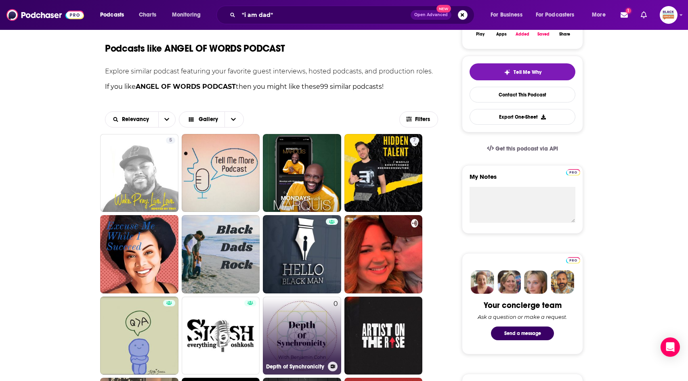
scroll to position [198, 0]
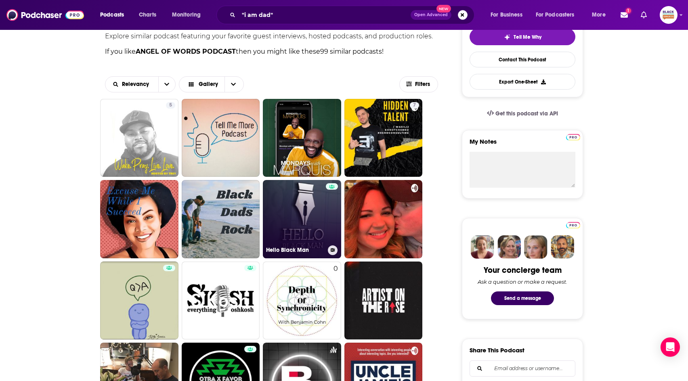
click at [338, 257] on link "Hello Black Man" at bounding box center [302, 219] width 78 height 78
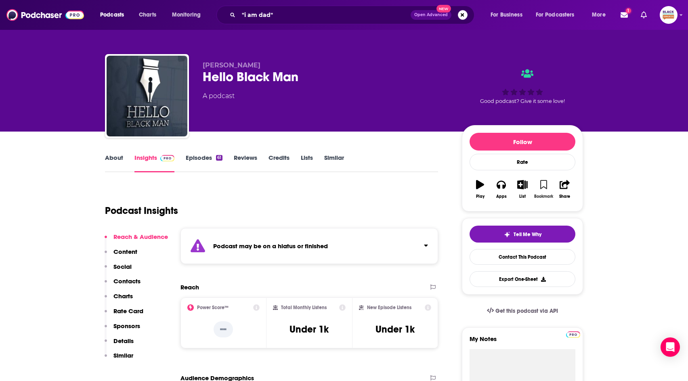
click at [539, 187] on button "Bookmark" at bounding box center [543, 189] width 21 height 29
click at [522, 185] on icon "button" at bounding box center [523, 184] width 10 height 9
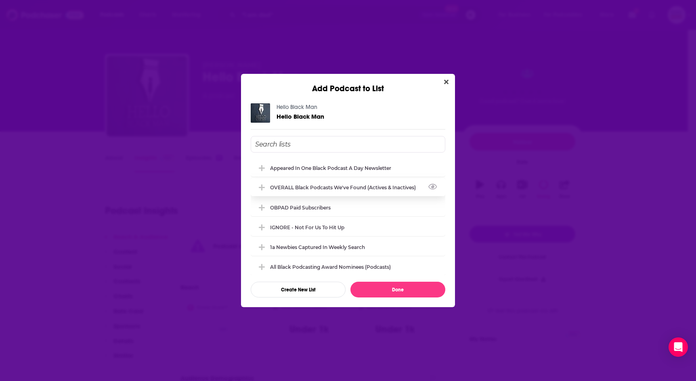
click at [369, 183] on div "OVERALL Black podcasts we've found (actives & inactives)" at bounding box center [348, 188] width 195 height 18
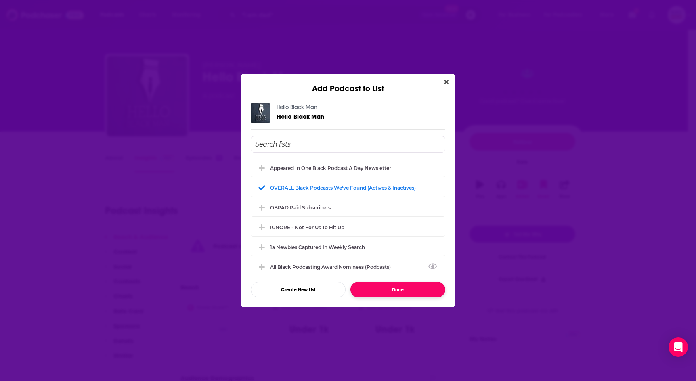
click at [377, 293] on button "Done" at bounding box center [398, 290] width 95 height 16
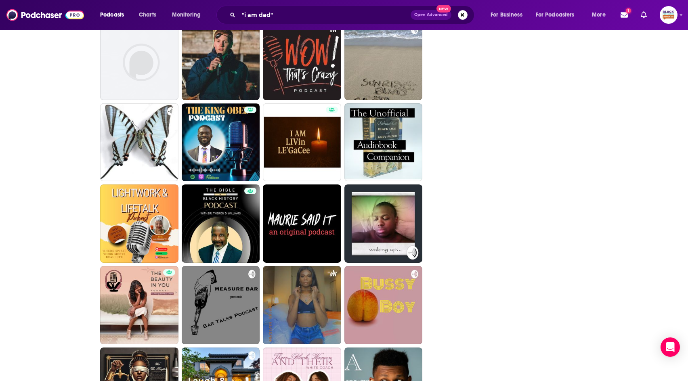
scroll to position [1860, 0]
